Goal: Check status: Check status

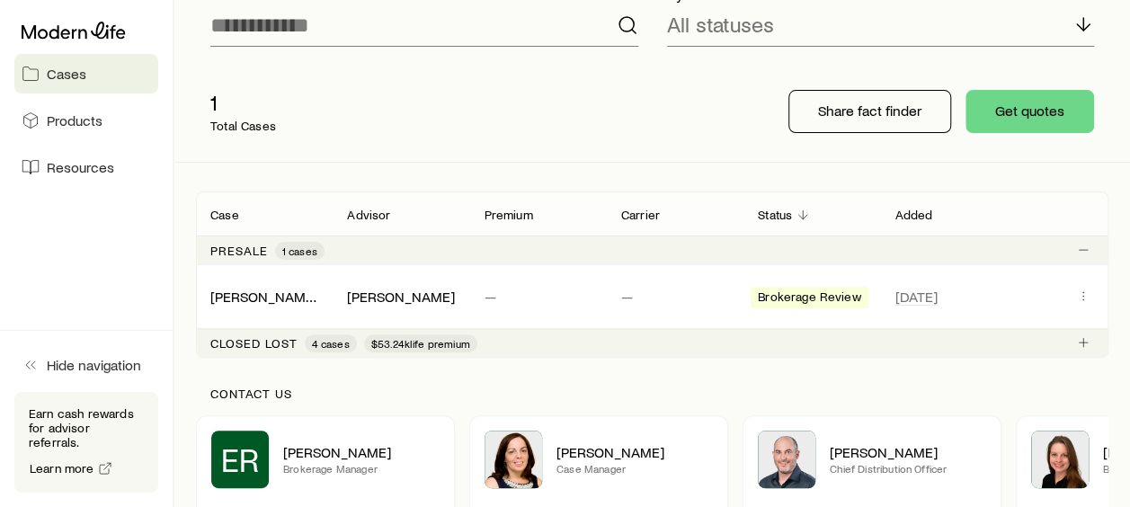
scroll to position [180, 0]
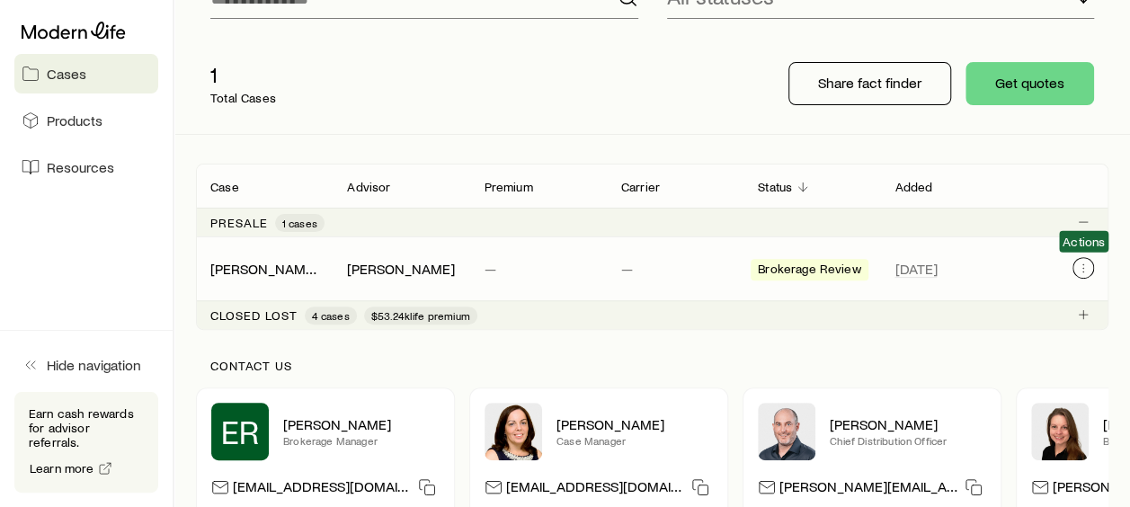
click at [1080, 265] on icon "Client cases" at bounding box center [1083, 268] width 14 height 14
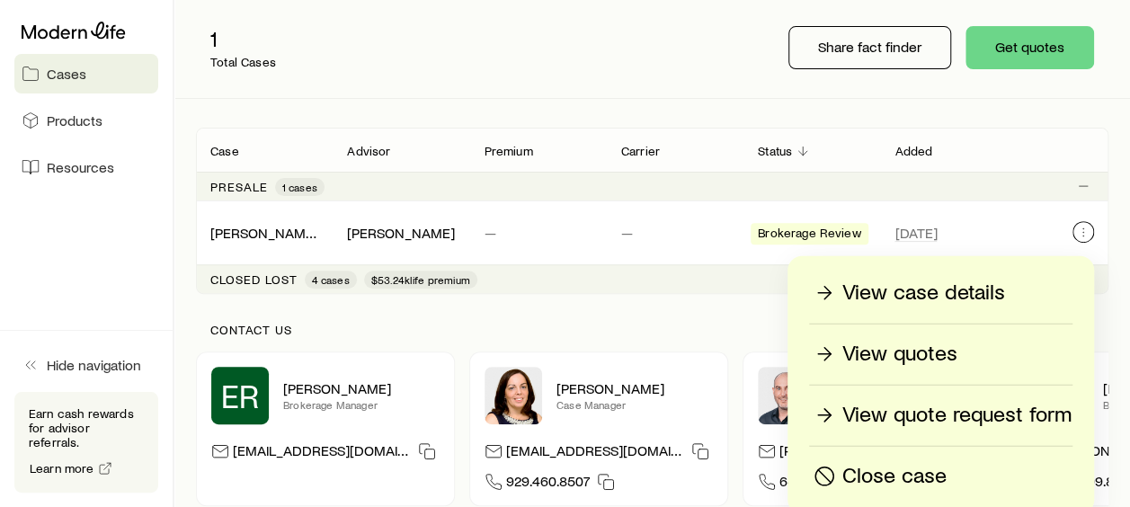
scroll to position [270, 0]
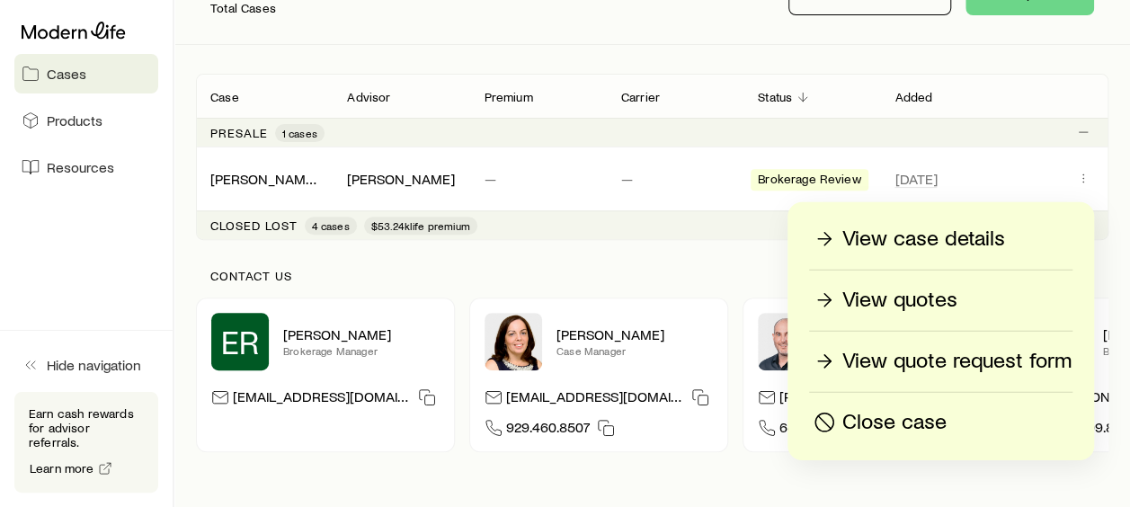
click at [674, 264] on div "Contact us ER Evan Roberts Brokerage Manager evan@modernlife.com Heather McKee …" at bounding box center [652, 360] width 913 height 241
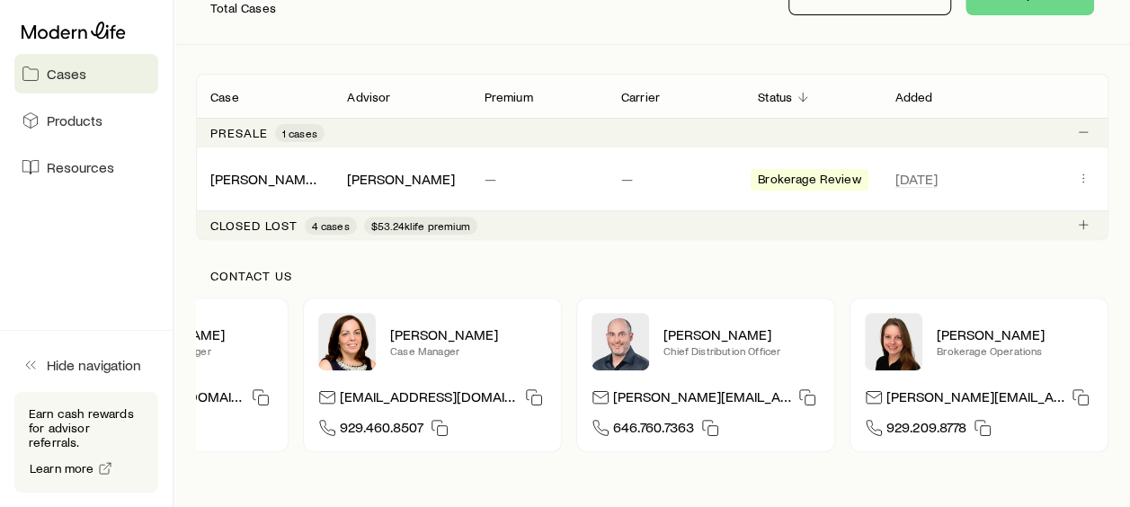
scroll to position [0, 0]
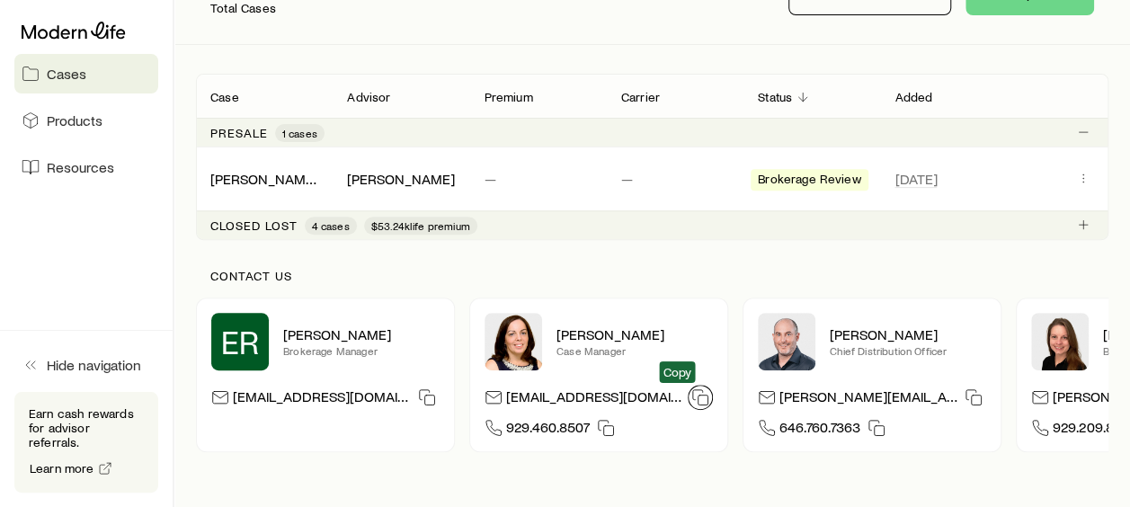
click at [692, 398] on icon "button" at bounding box center [701, 398] width 18 height 18
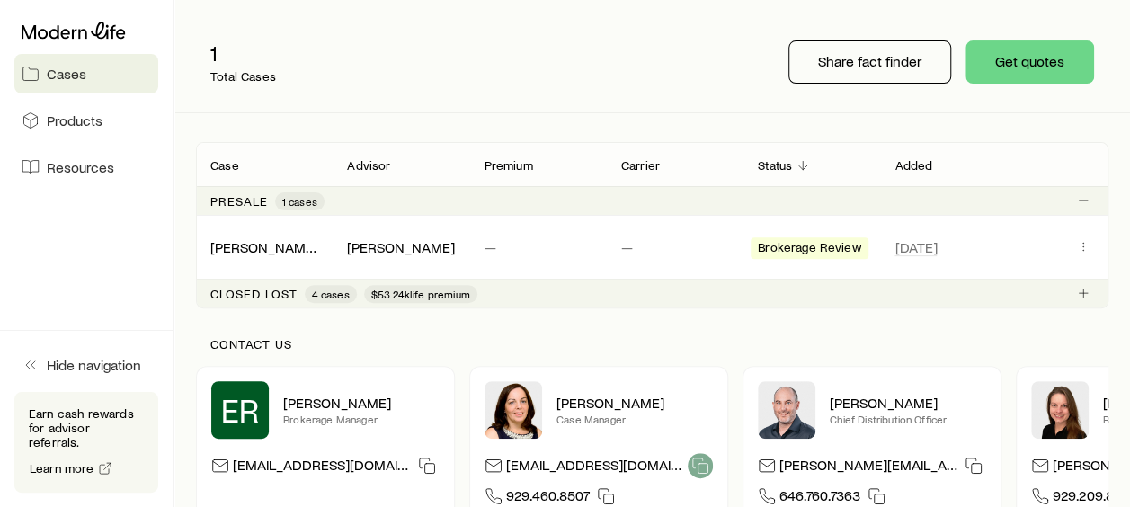
scroll to position [180, 0]
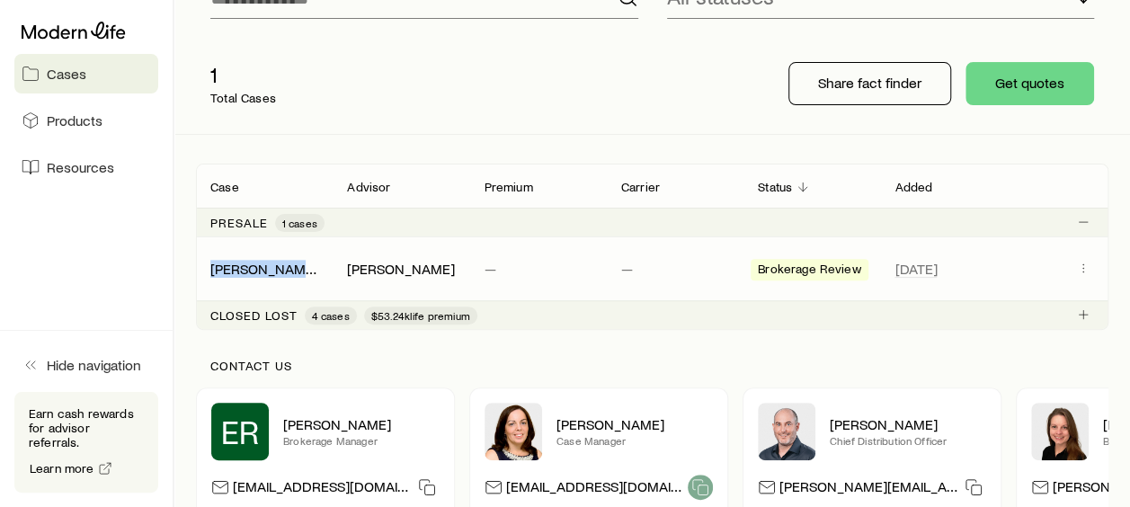
drag, startPoint x: 326, startPoint y: 270, endPoint x: 207, endPoint y: 273, distance: 118.8
click at [207, 273] on div "[PERSON_NAME], [PERSON_NAME]" at bounding box center [264, 269] width 137 height 18
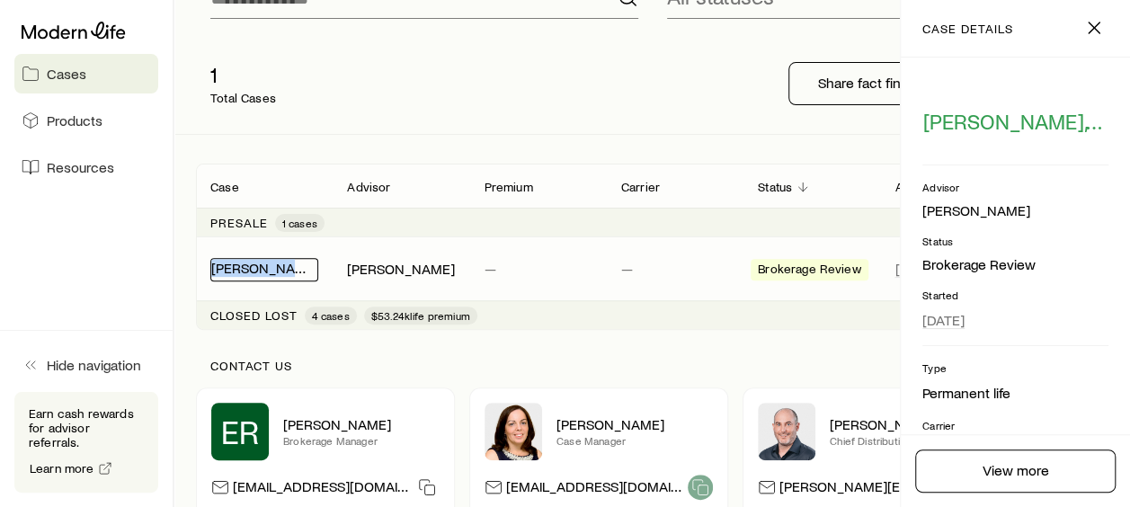
drag, startPoint x: 207, startPoint y: 273, endPoint x: 281, endPoint y: 264, distance: 74.3
copy link "[PERSON_NAME], [PERSON_NAME]"
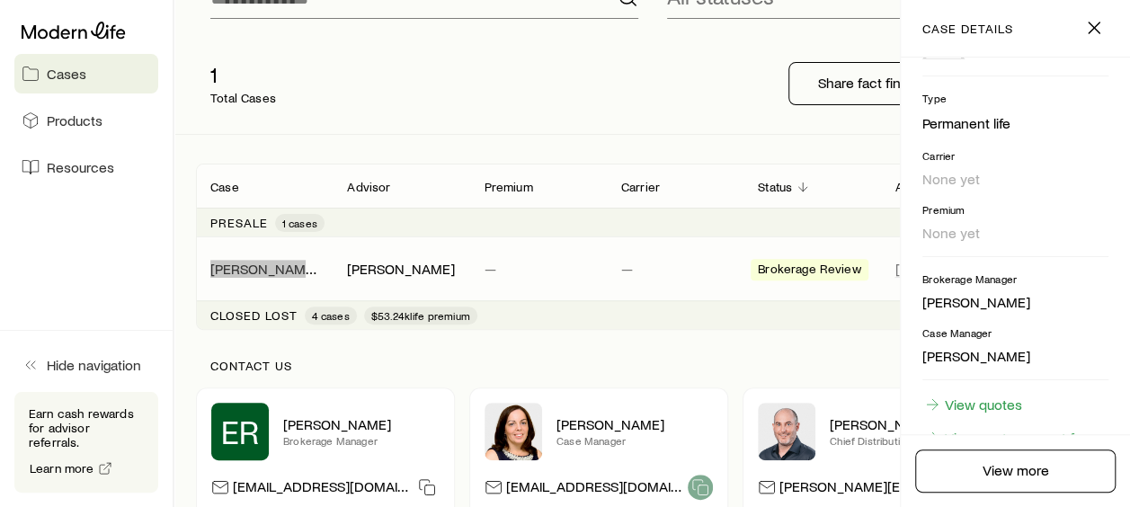
scroll to position [358, 0]
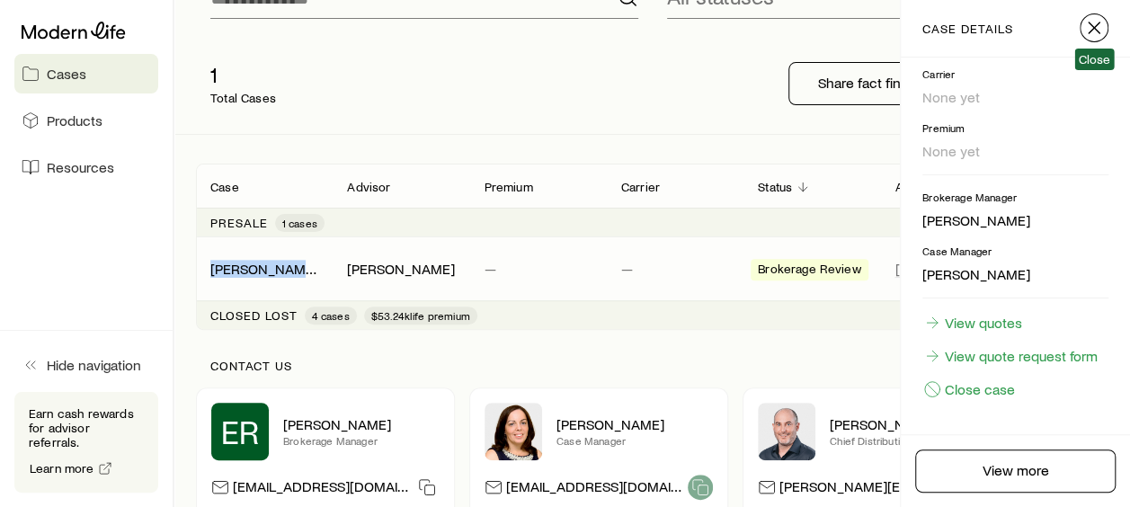
click at [1099, 21] on icon "button" at bounding box center [1095, 28] width 22 height 22
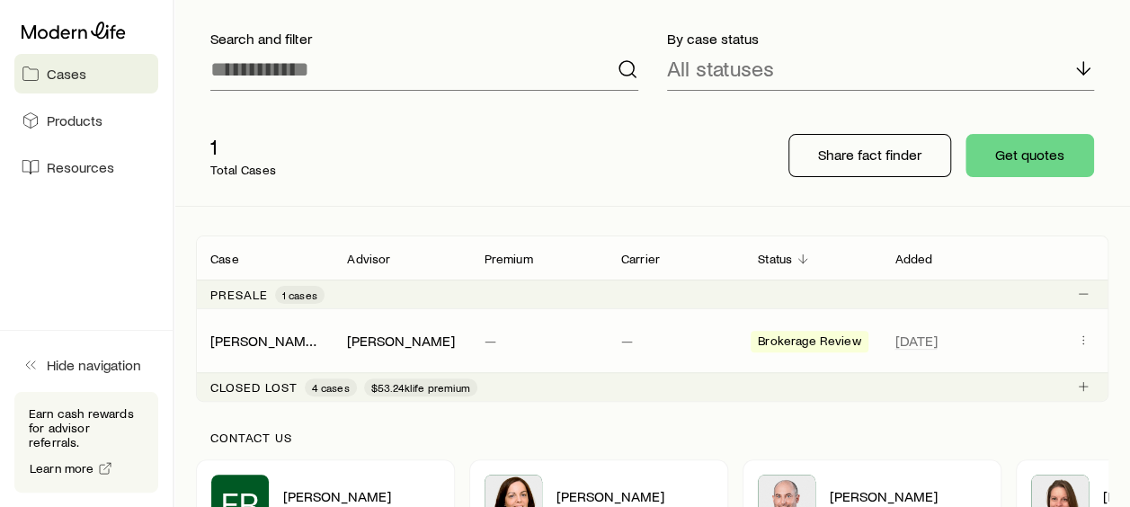
scroll to position [180, 0]
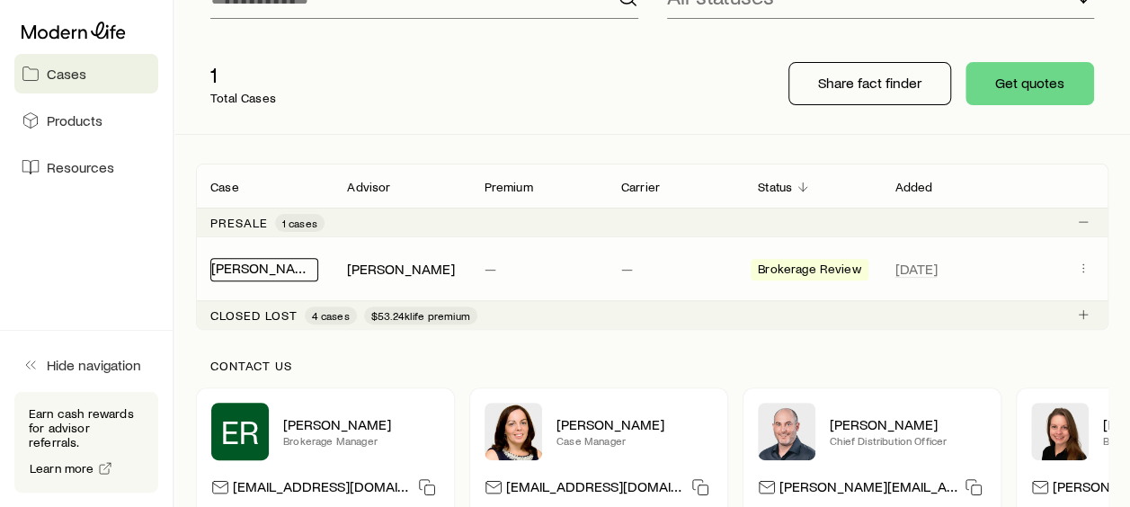
click at [290, 264] on link "[PERSON_NAME], [PERSON_NAME]" at bounding box center [321, 267] width 220 height 17
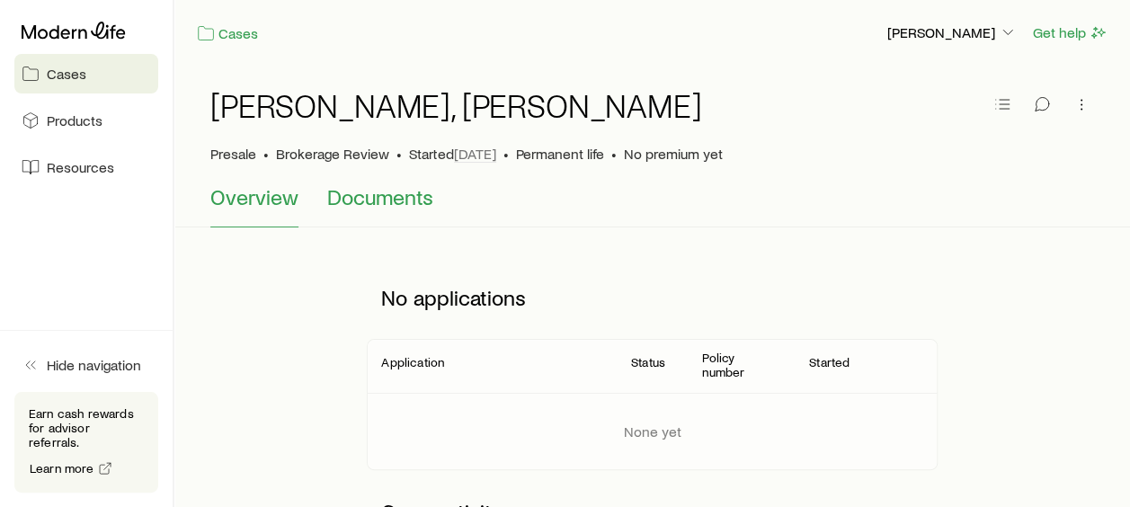
click at [365, 194] on span "Documents" at bounding box center [380, 196] width 106 height 25
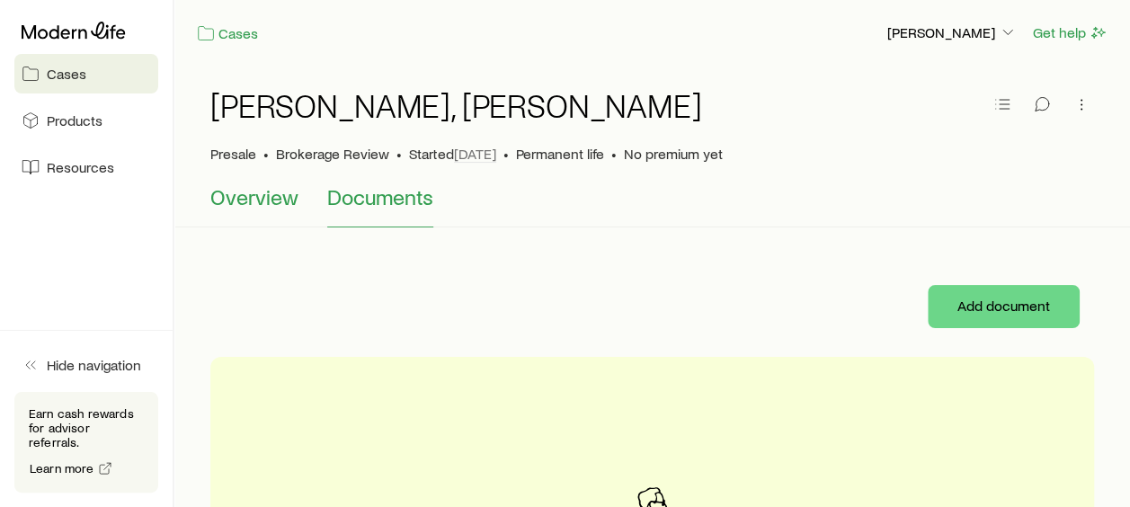
click at [252, 210] on button "Overview" at bounding box center [254, 205] width 88 height 43
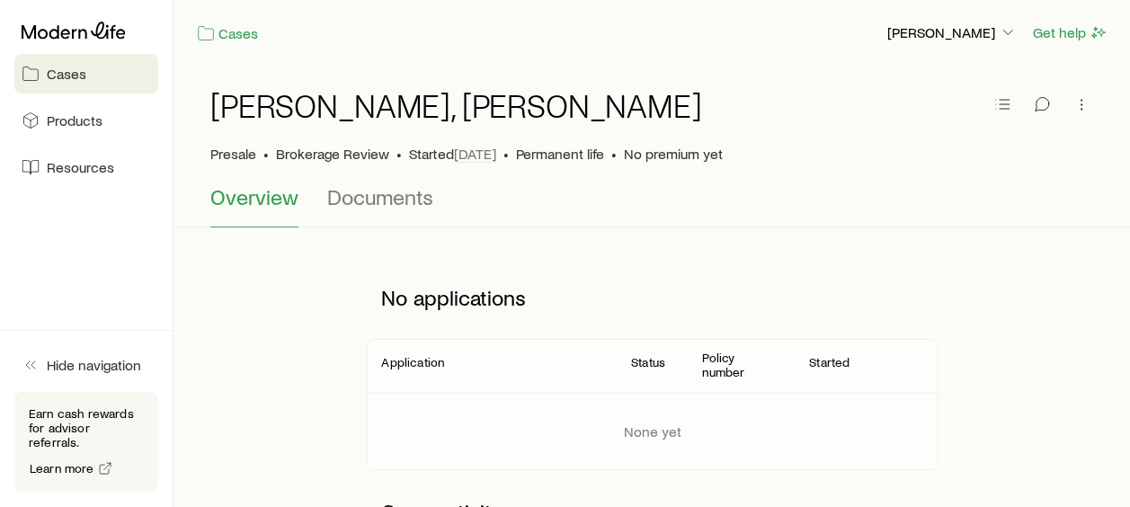
click at [68, 67] on span "Cases" at bounding box center [67, 74] width 40 height 18
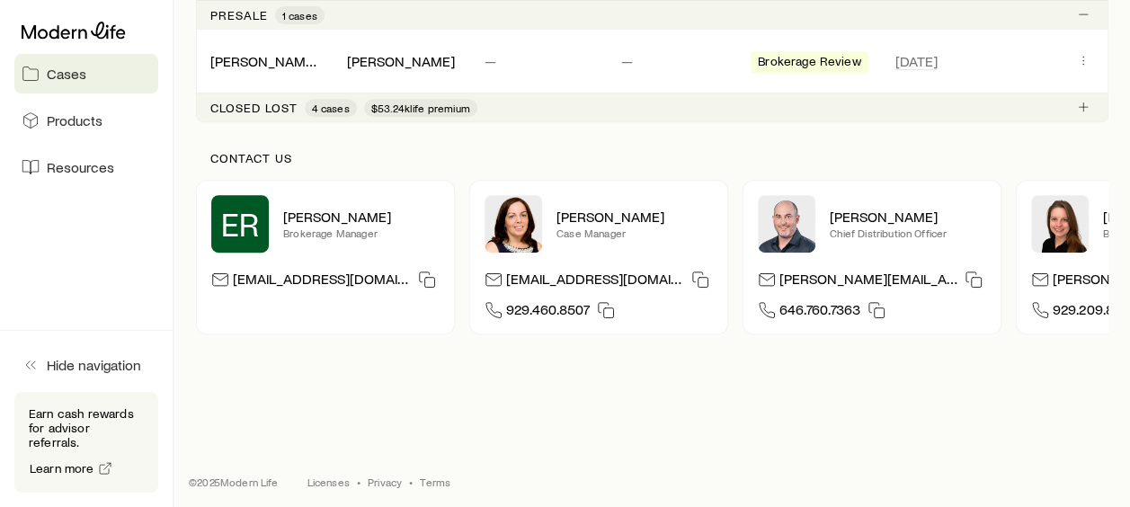
scroll to position [406, 0]
